Goal: Information Seeking & Learning: Learn about a topic

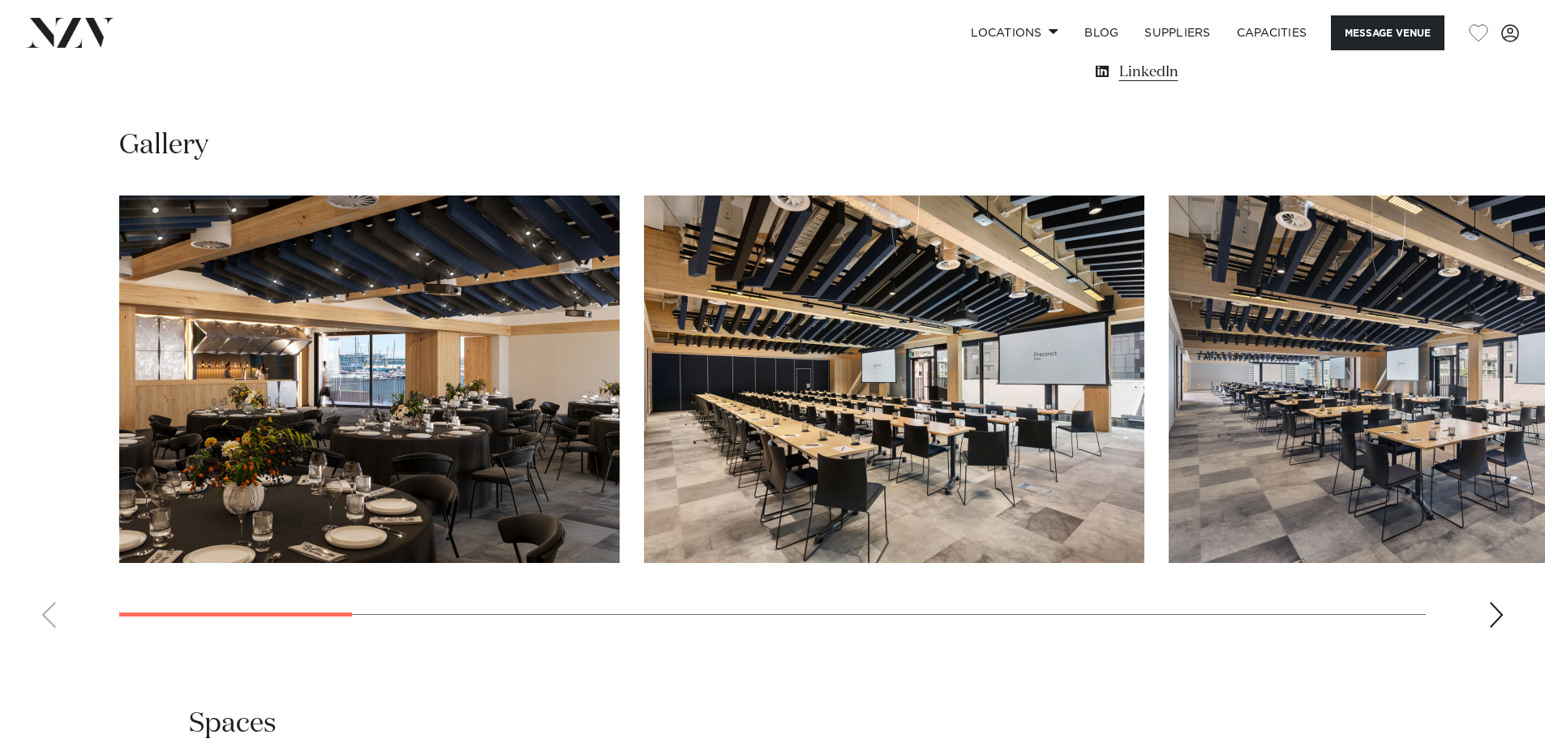
scroll to position [1622, 0]
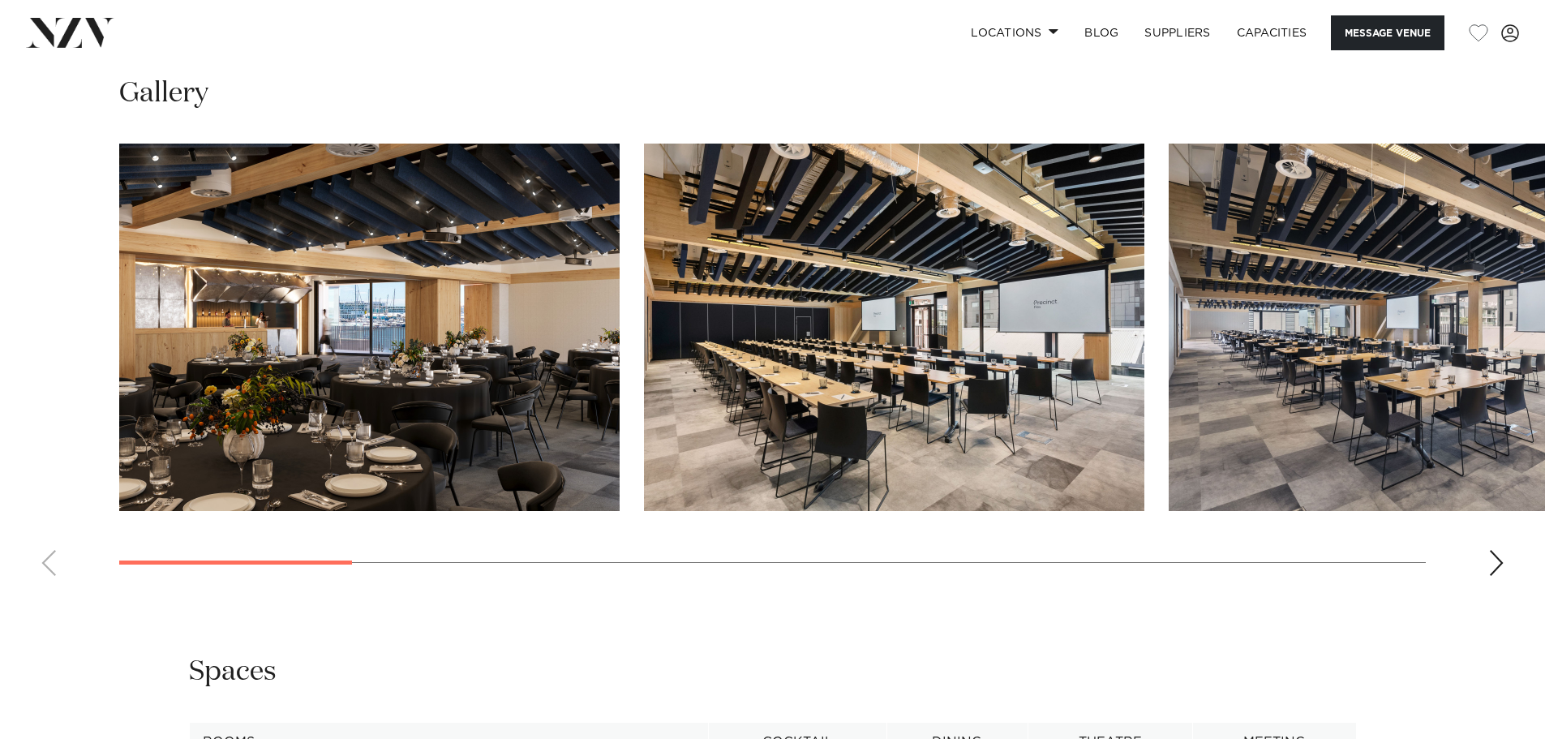
click at [373, 375] on img "1 / 14" at bounding box center [369, 327] width 500 height 367
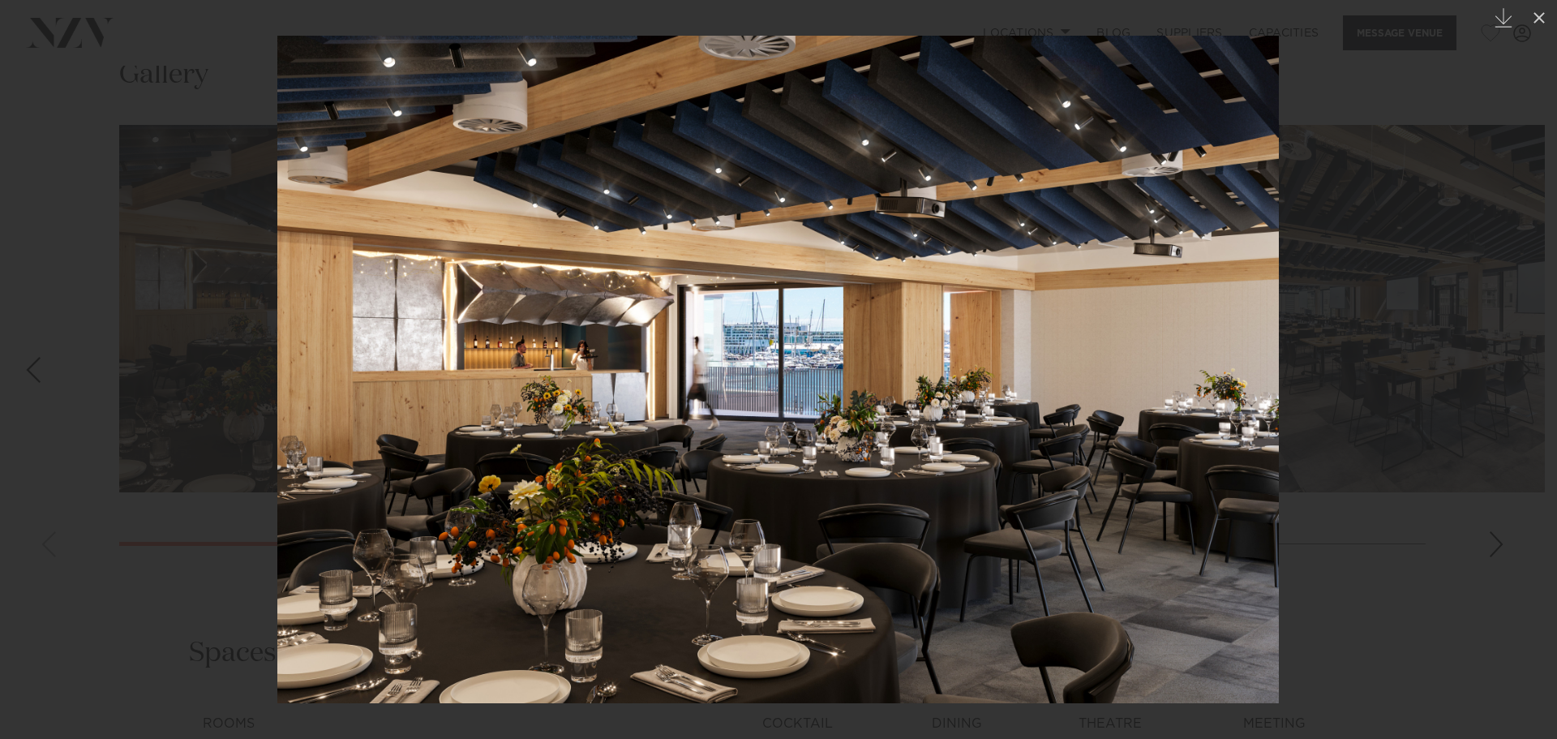
click at [1375, 469] on div at bounding box center [778, 369] width 1557 height 739
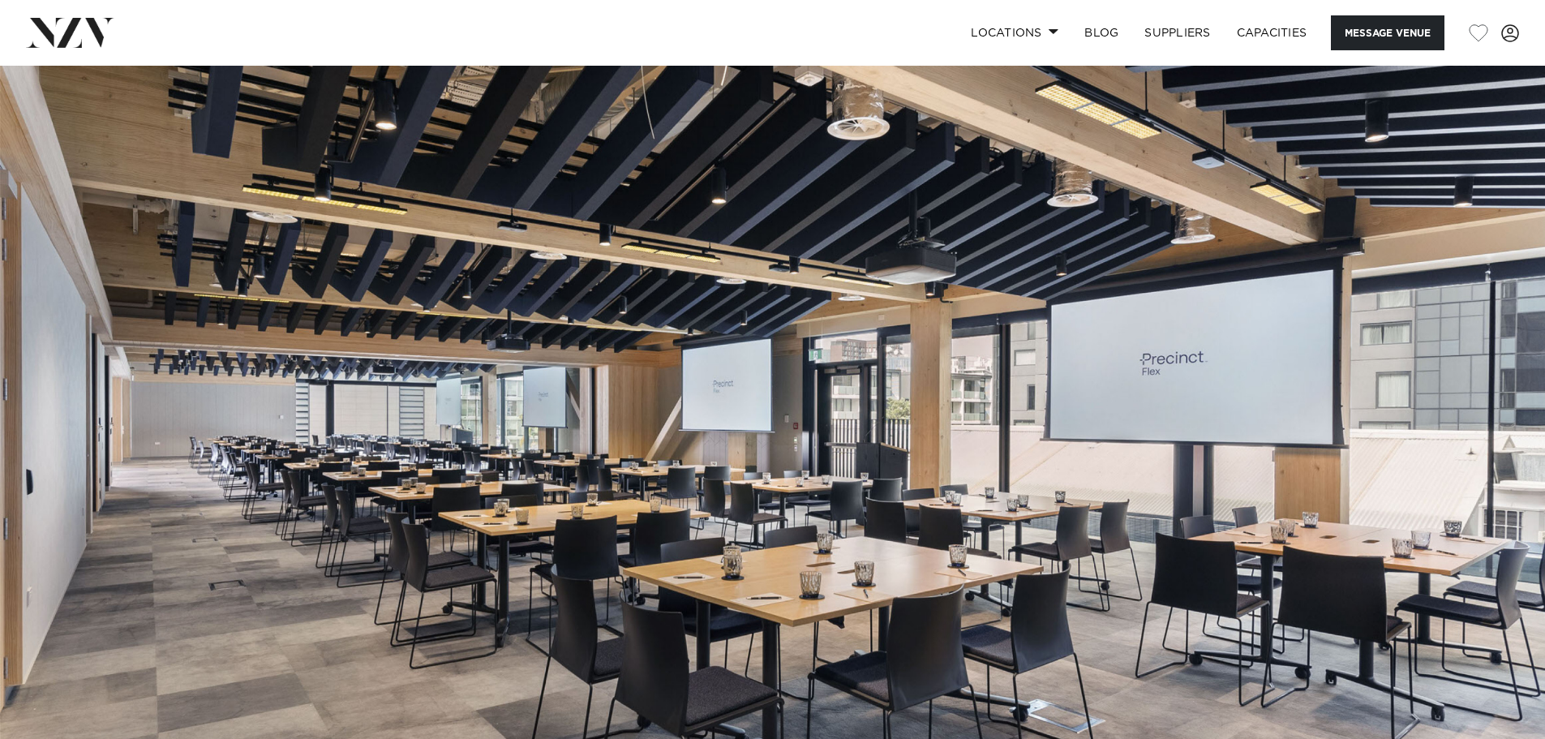
click at [147, 385] on img at bounding box center [772, 428] width 1545 height 724
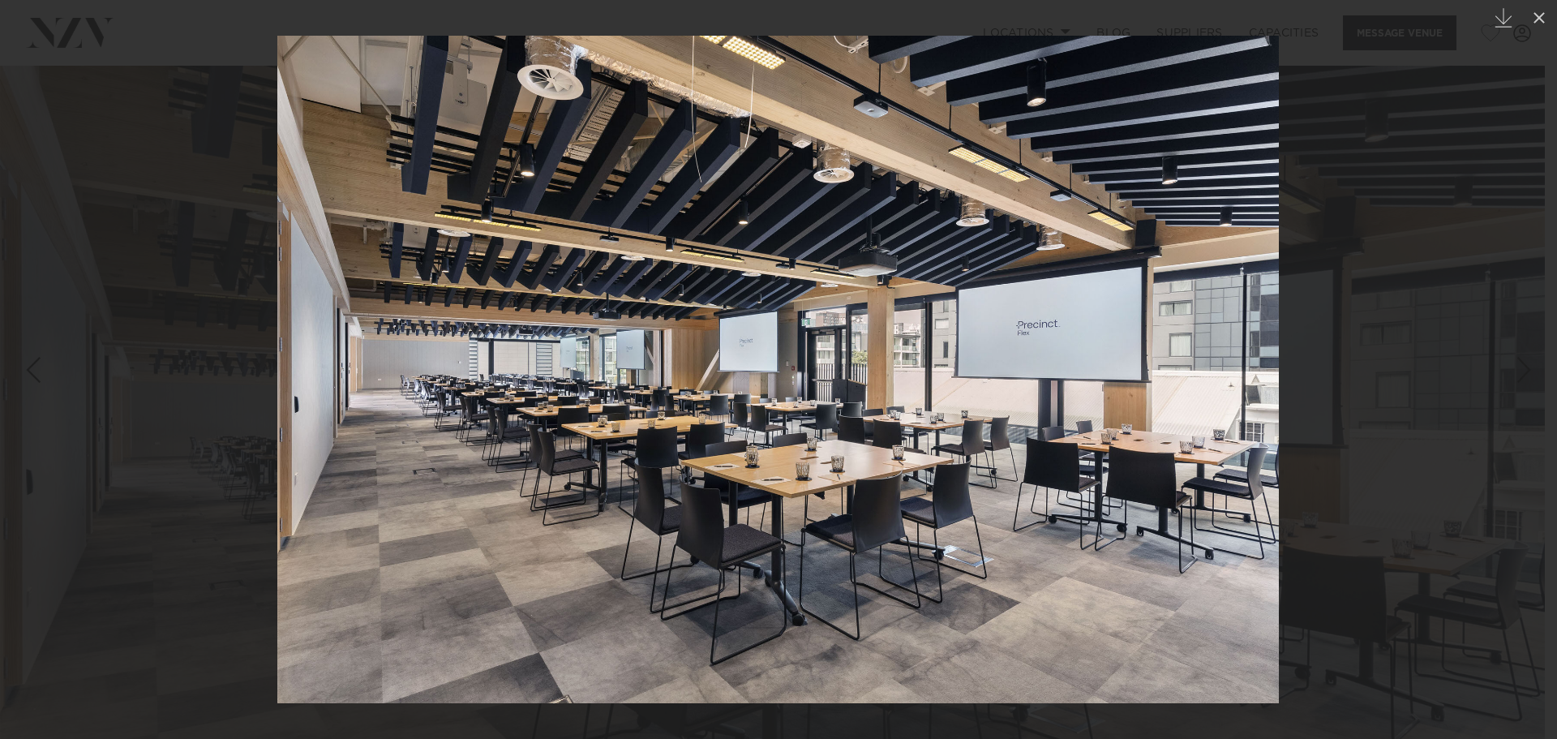
click at [144, 385] on div at bounding box center [778, 369] width 1557 height 739
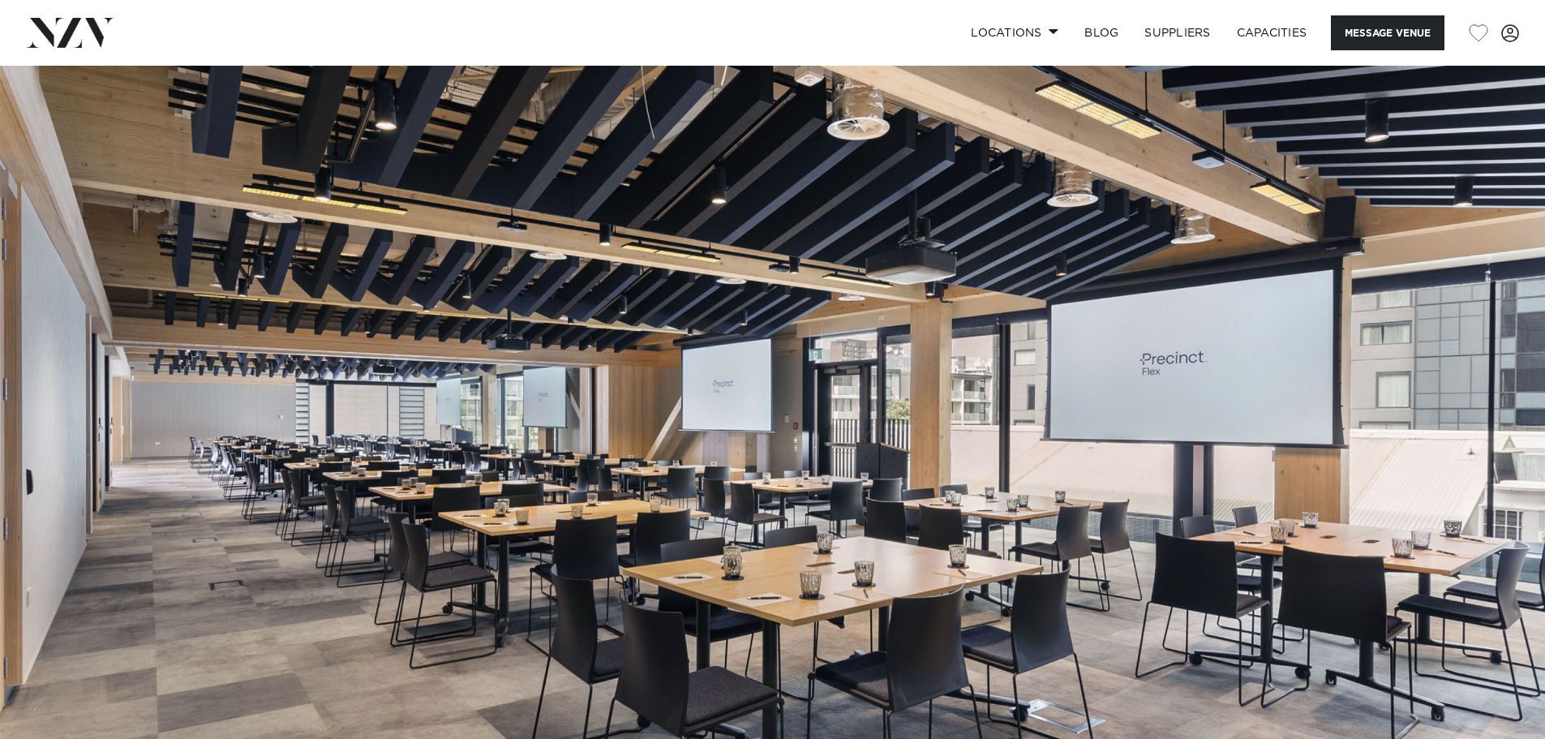
click at [144, 385] on img at bounding box center [772, 428] width 1545 height 724
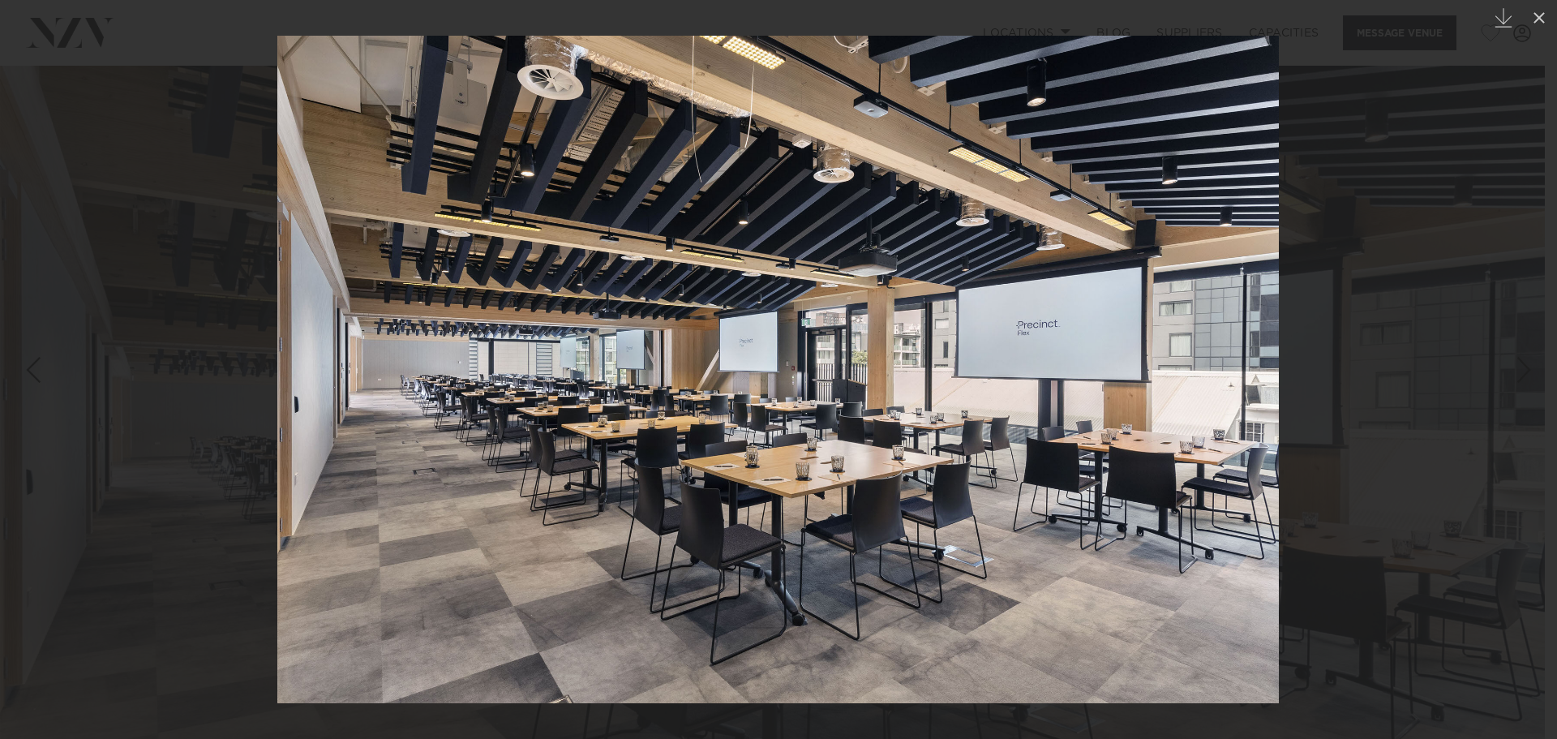
click at [38, 371] on div "Previous slide" at bounding box center [33, 369] width 22 height 31
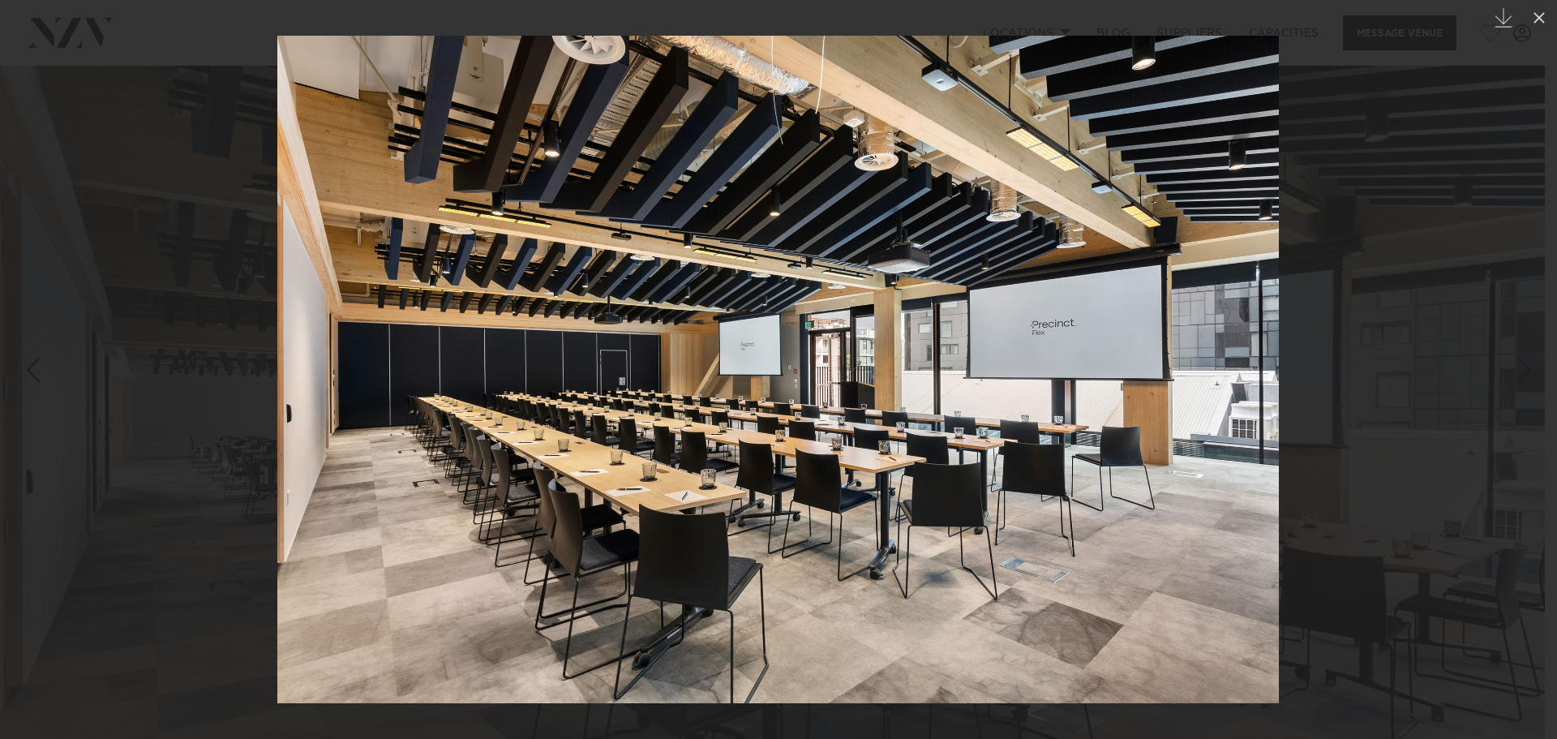
click at [38, 371] on div "Previous slide" at bounding box center [33, 369] width 22 height 31
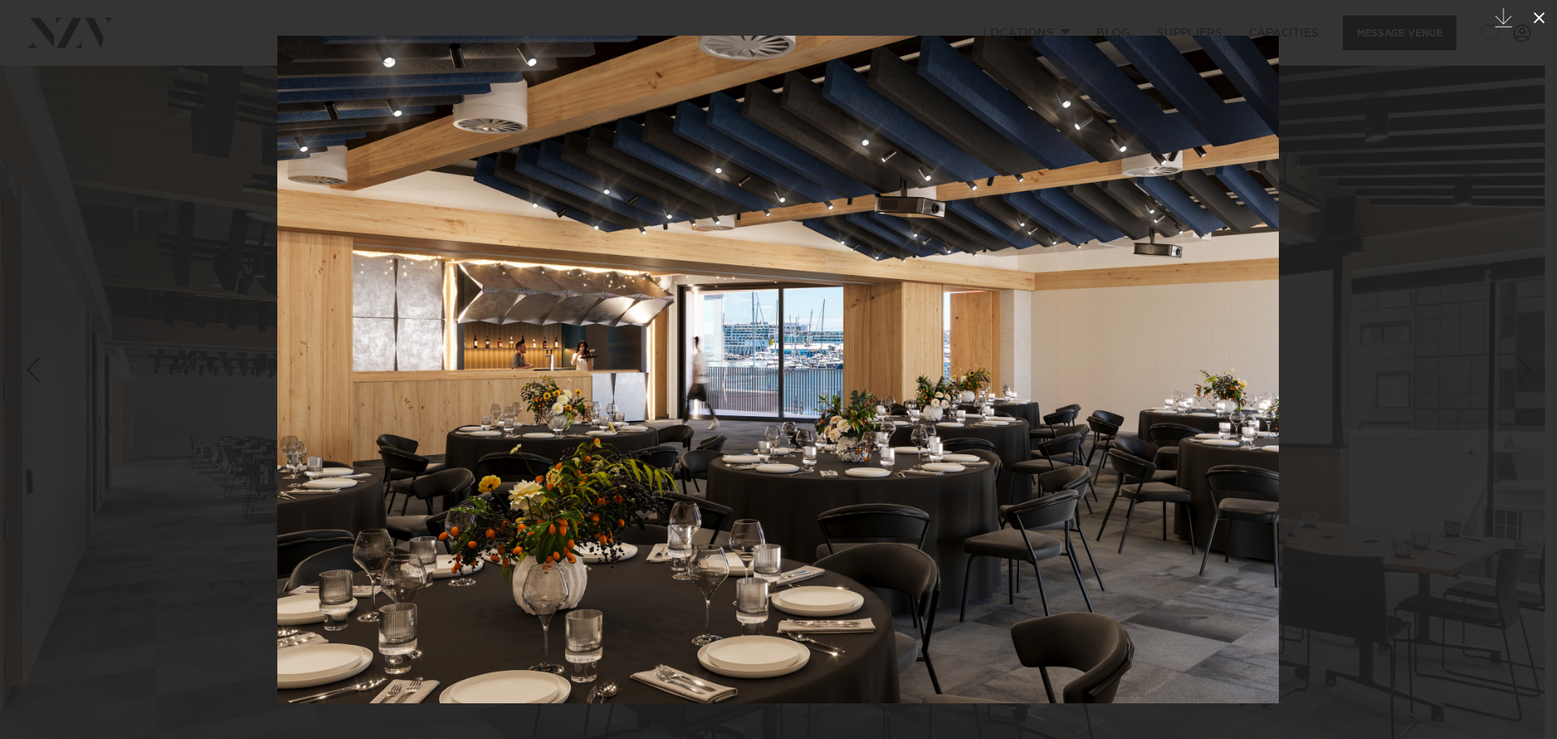
click at [1541, 19] on icon at bounding box center [1538, 17] width 11 height 11
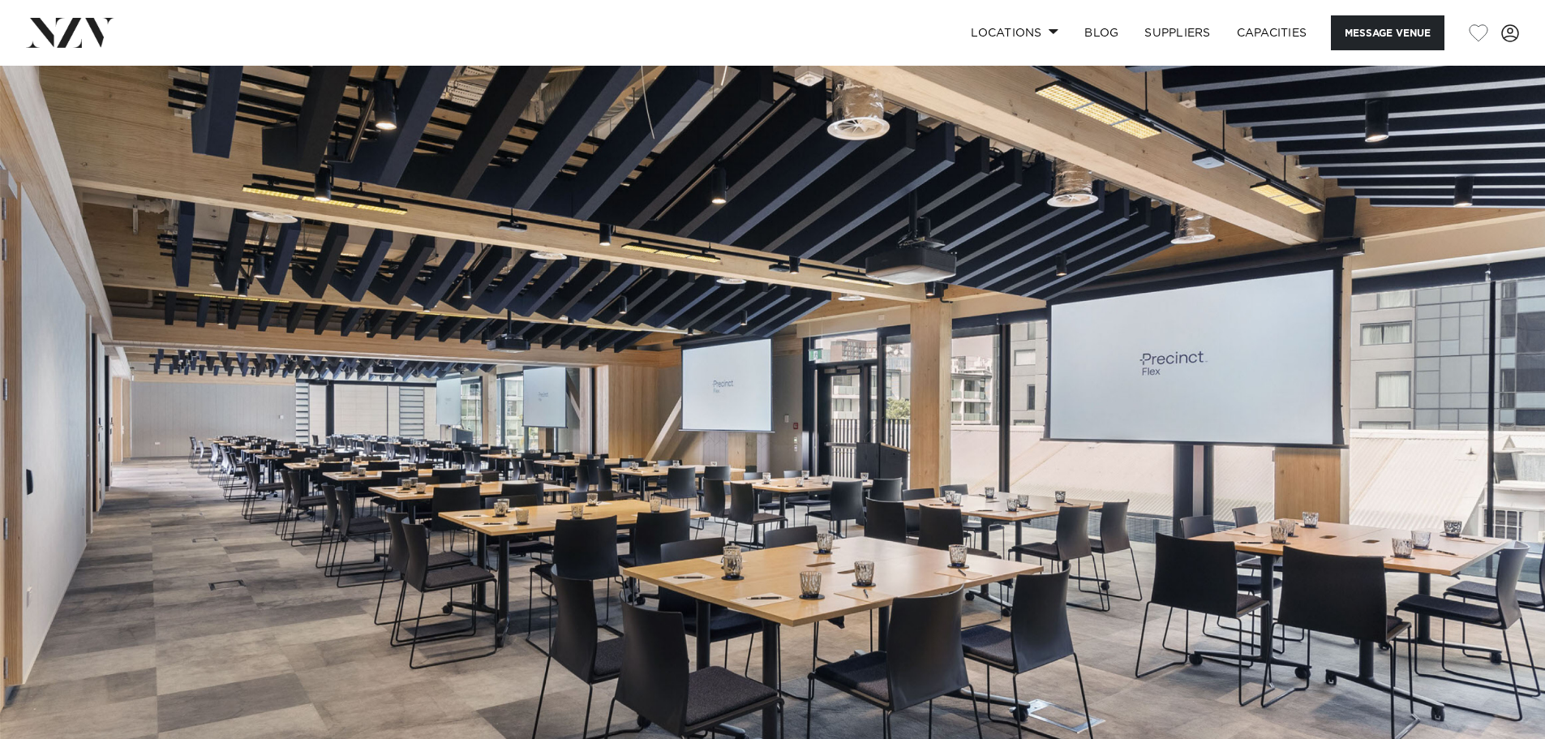
click at [66, 212] on img at bounding box center [772, 428] width 1545 height 724
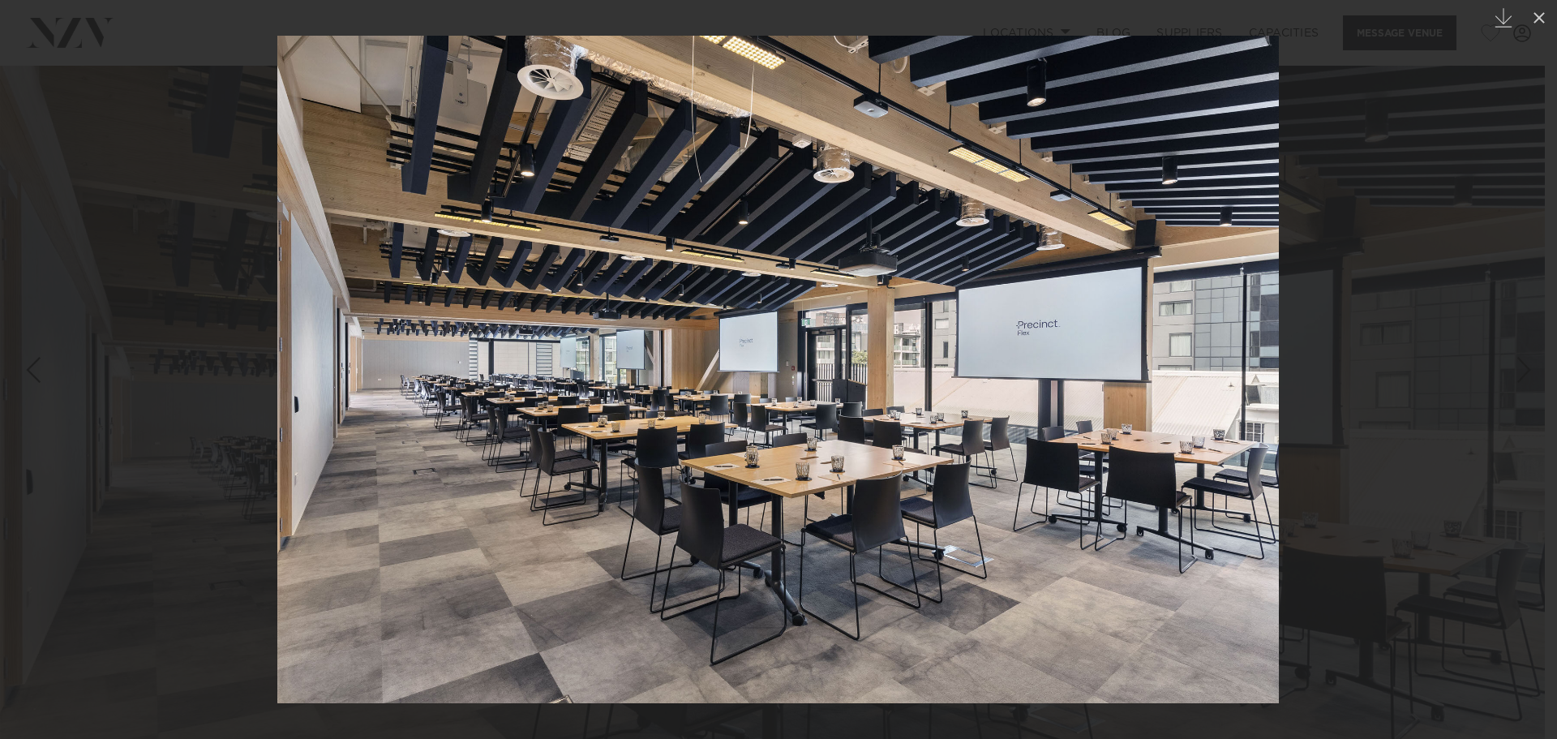
click at [71, 109] on div at bounding box center [778, 369] width 1557 height 739
